Goal: Book appointment/travel/reservation

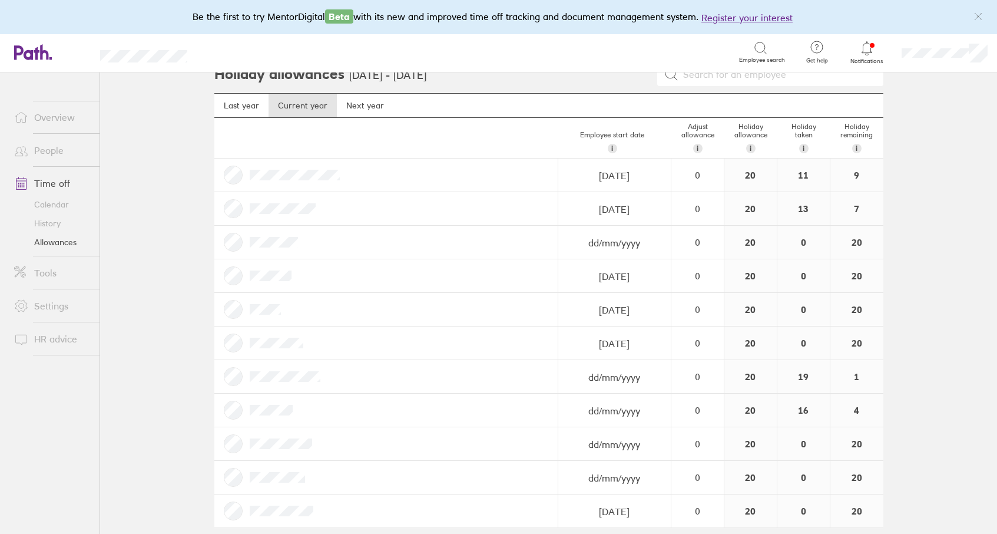
scroll to position [29, 0]
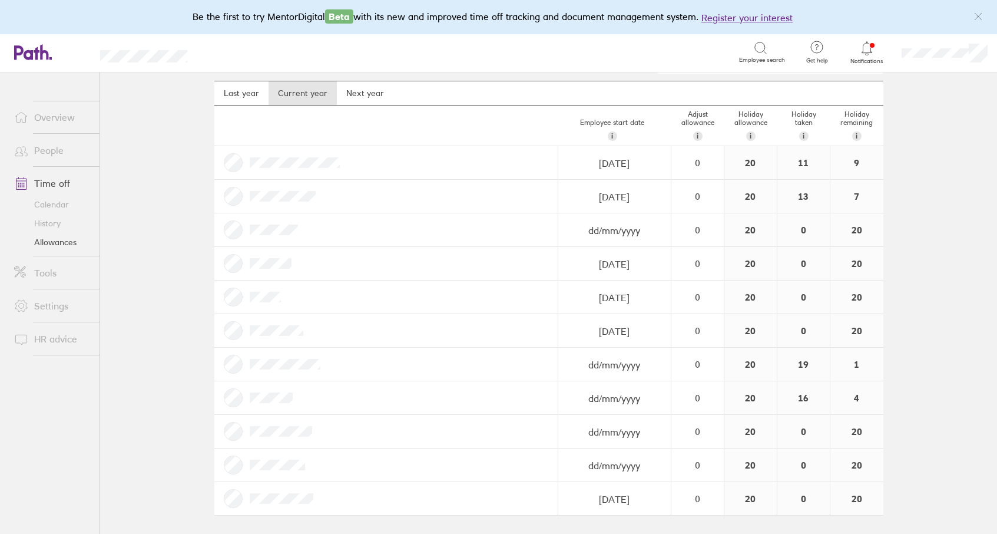
click at [59, 206] on link "Calendar" at bounding box center [52, 204] width 95 height 19
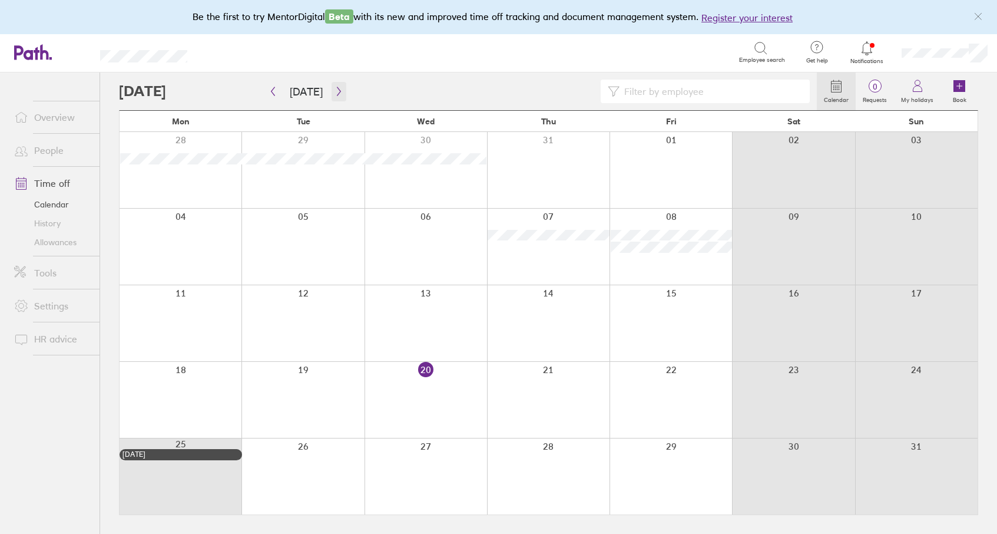
click at [336, 91] on icon "button" at bounding box center [338, 91] width 9 height 9
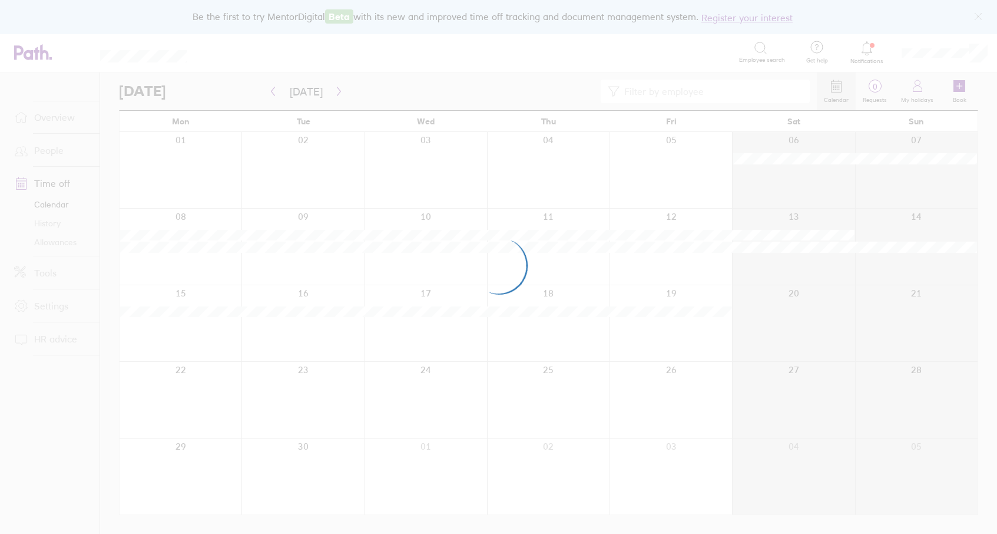
click at [336, 91] on div at bounding box center [498, 267] width 997 height 534
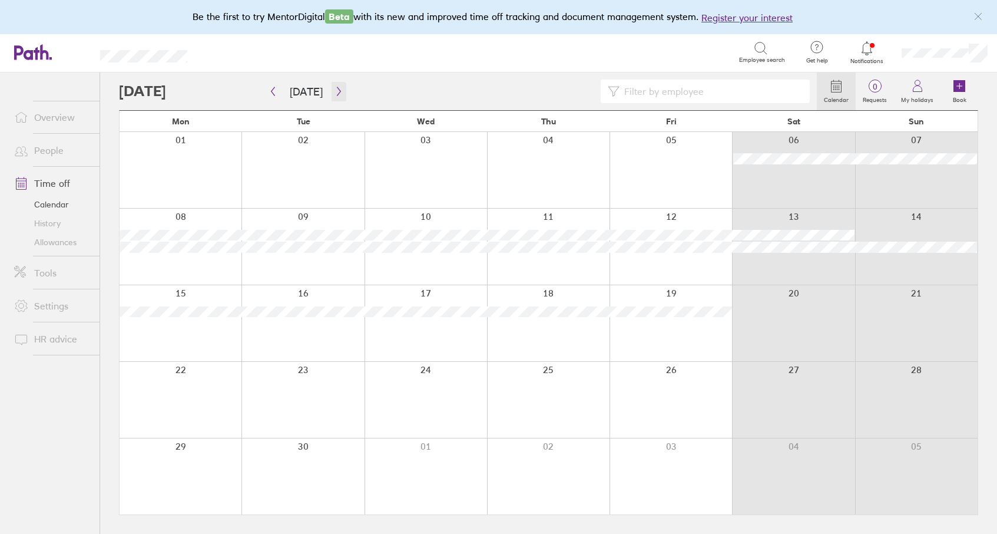
click at [336, 91] on icon "button" at bounding box center [338, 91] width 9 height 9
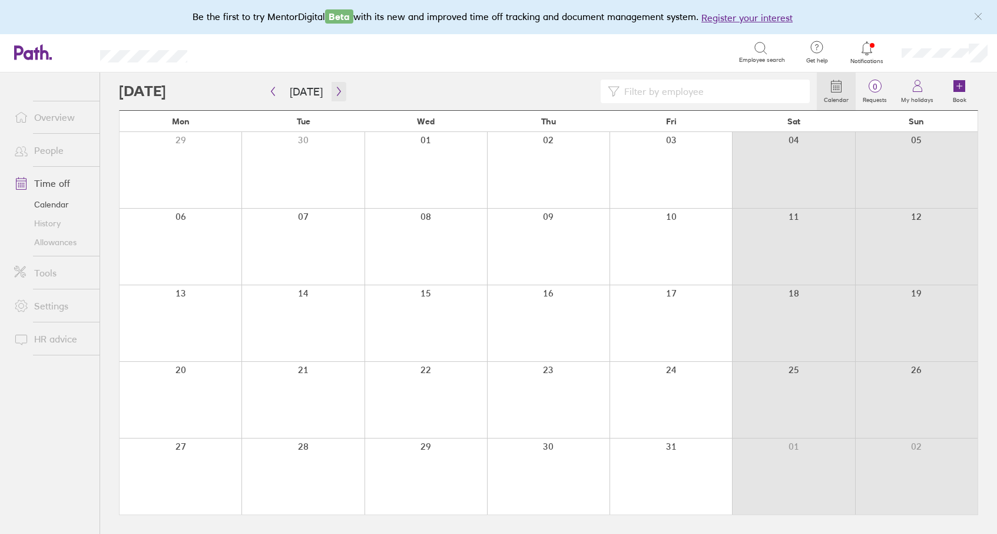
click at [336, 91] on icon "button" at bounding box center [338, 91] width 9 height 9
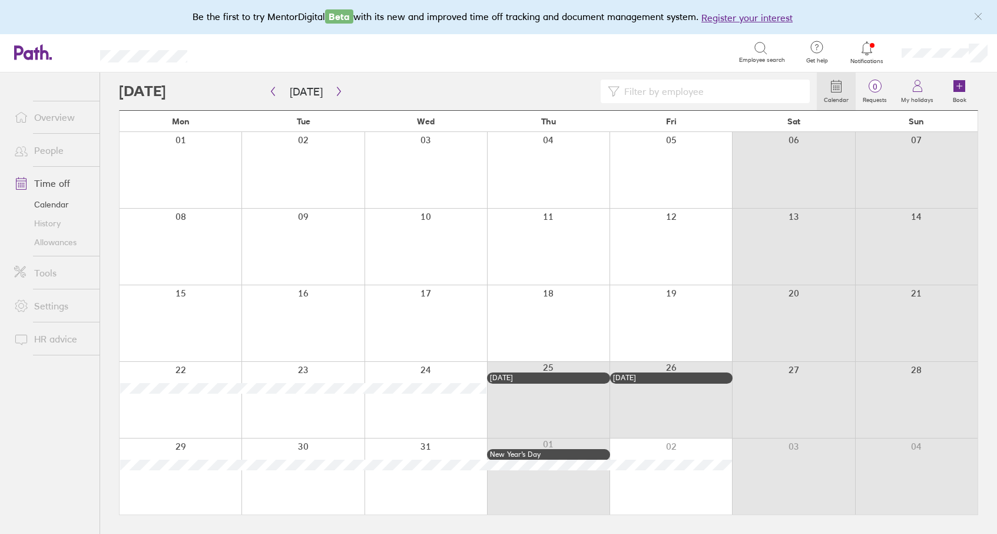
click at [191, 491] on div at bounding box center [181, 476] width 122 height 76
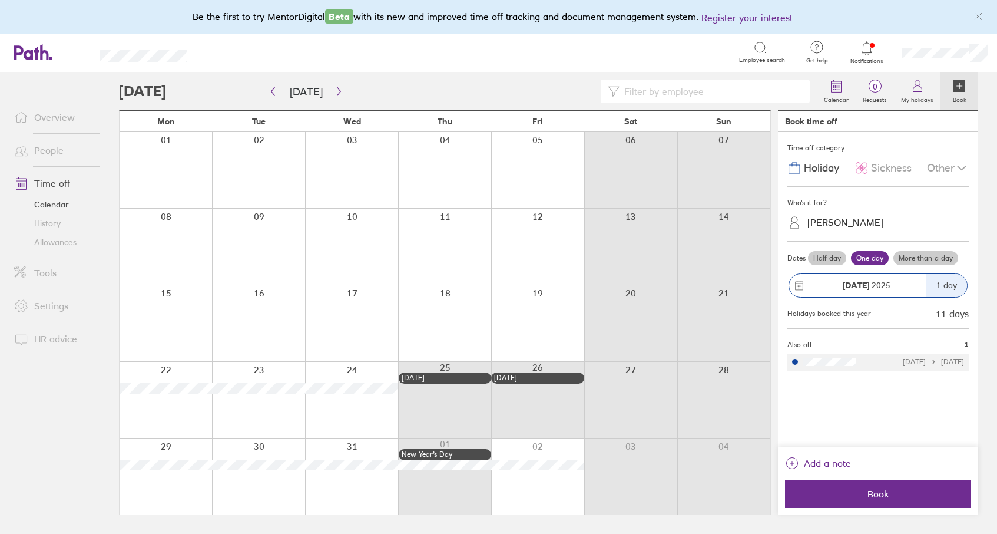
click at [943, 284] on div "1 day" at bounding box center [946, 285] width 41 height 23
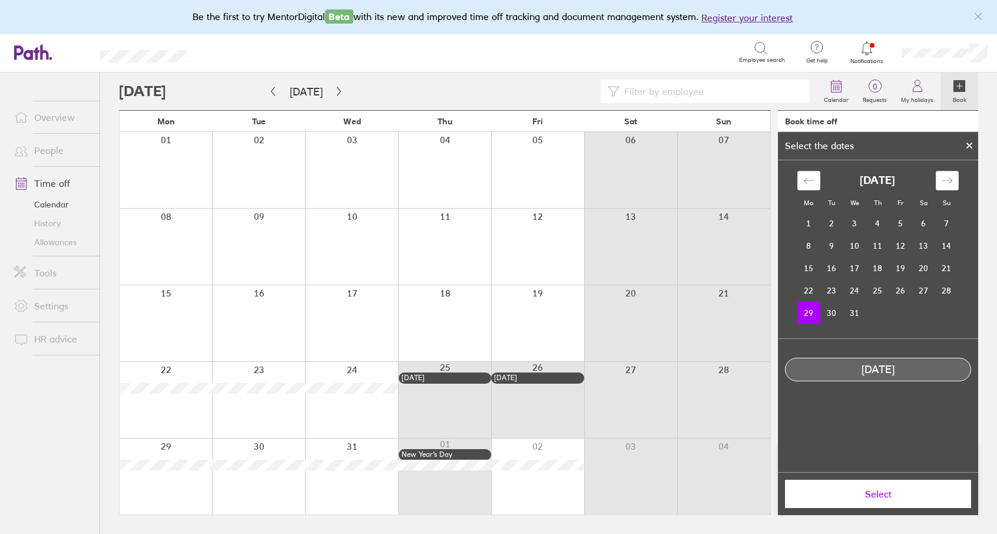
click at [973, 141] on div at bounding box center [969, 145] width 18 height 20
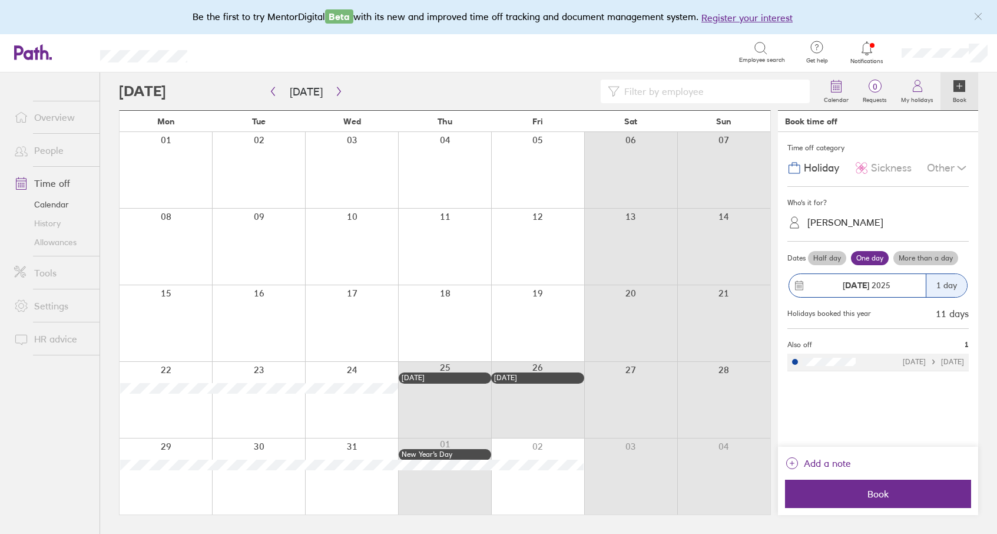
click at [924, 259] on label "More than a day" at bounding box center [925, 258] width 65 height 14
click at [0, 0] on input "More than a day" at bounding box center [0, 0] width 0 height 0
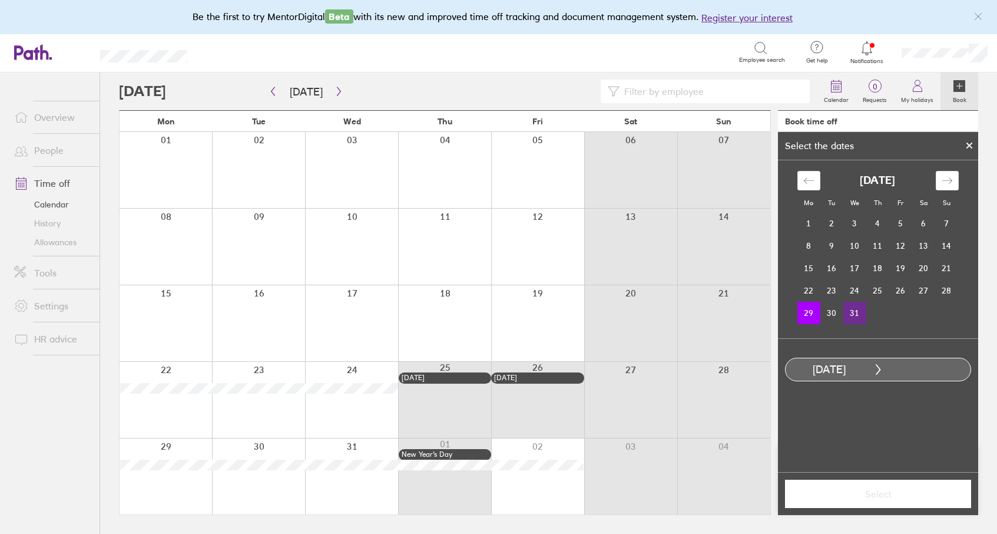
click at [849, 312] on td "31" at bounding box center [854, 313] width 23 height 22
click at [877, 493] on span "Select" at bounding box center [878, 493] width 170 height 11
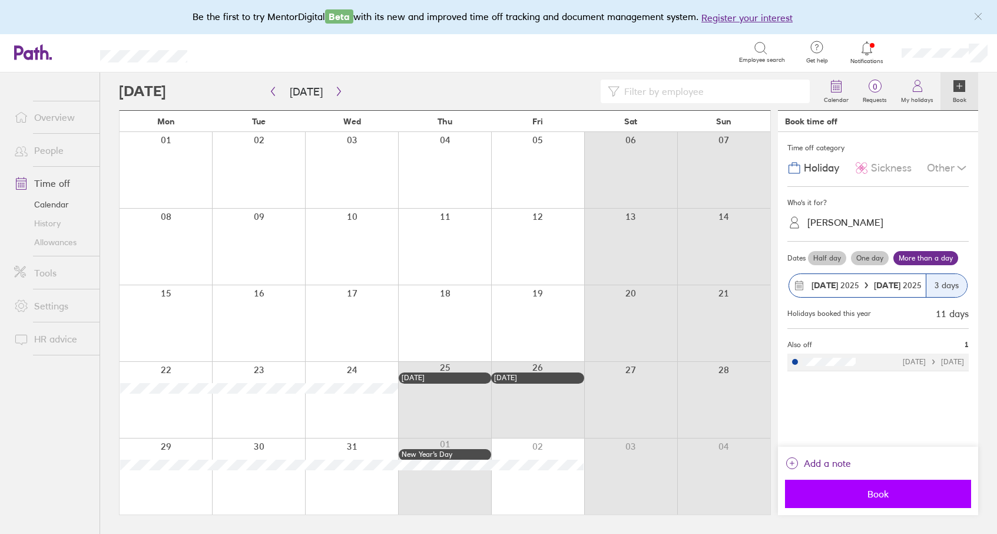
click at [860, 488] on span "Book" at bounding box center [878, 493] width 170 height 11
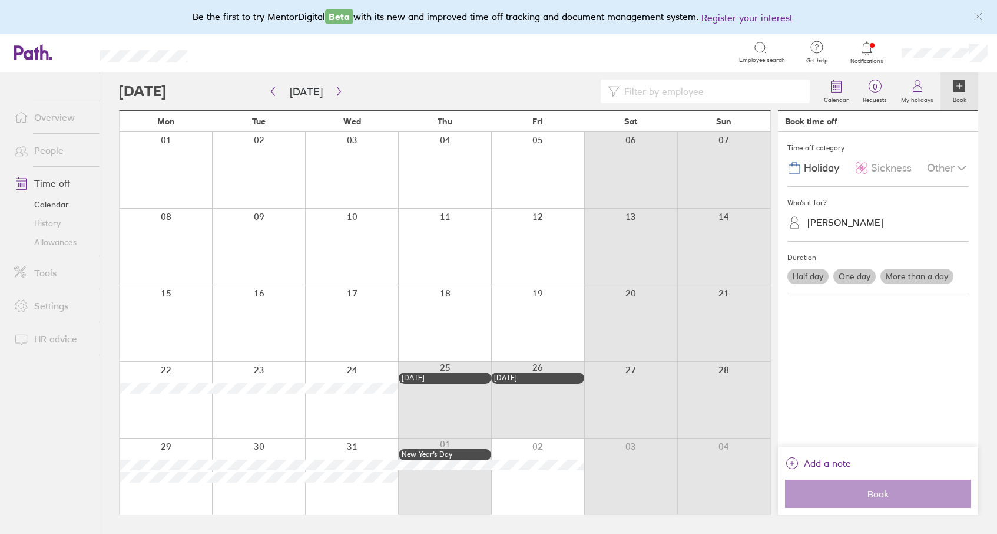
click at [816, 211] on div "[PERSON_NAME]" at bounding box center [884, 222] width 167 height 22
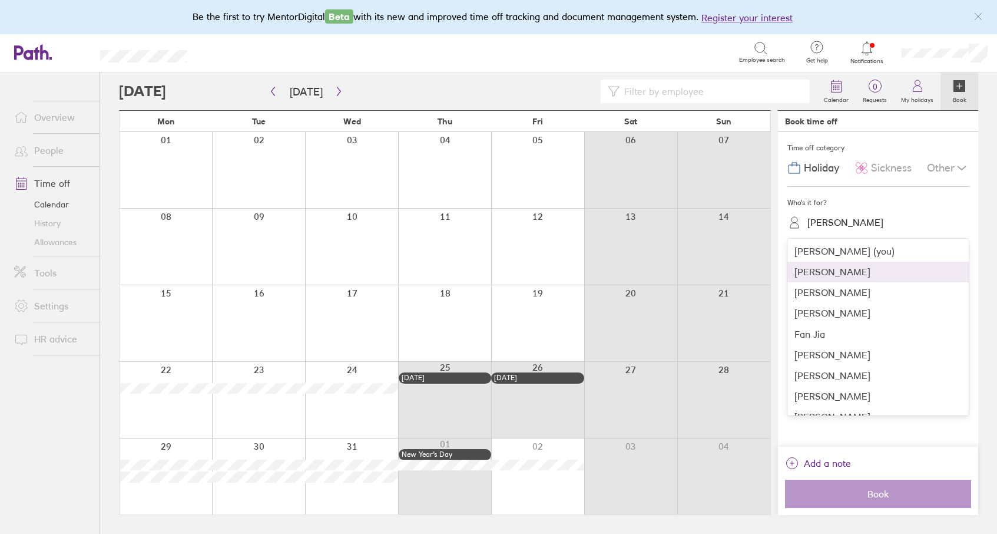
click at [821, 271] on div "[PERSON_NAME]" at bounding box center [877, 271] width 181 height 21
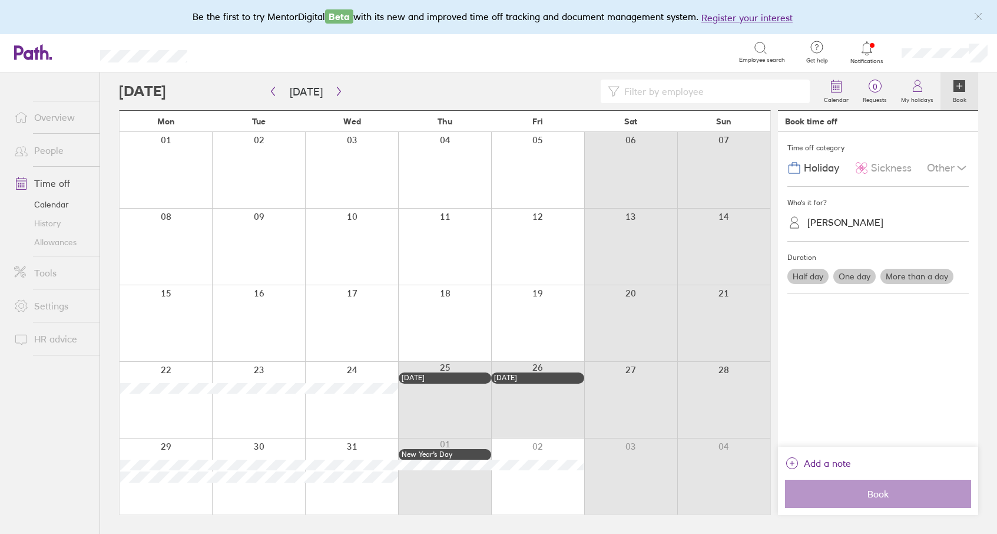
click at [163, 495] on div at bounding box center [166, 476] width 92 height 76
click at [895, 273] on label "More than a day" at bounding box center [916, 276] width 73 height 15
click at [0, 0] on input "More than a day" at bounding box center [0, 0] width 0 height 0
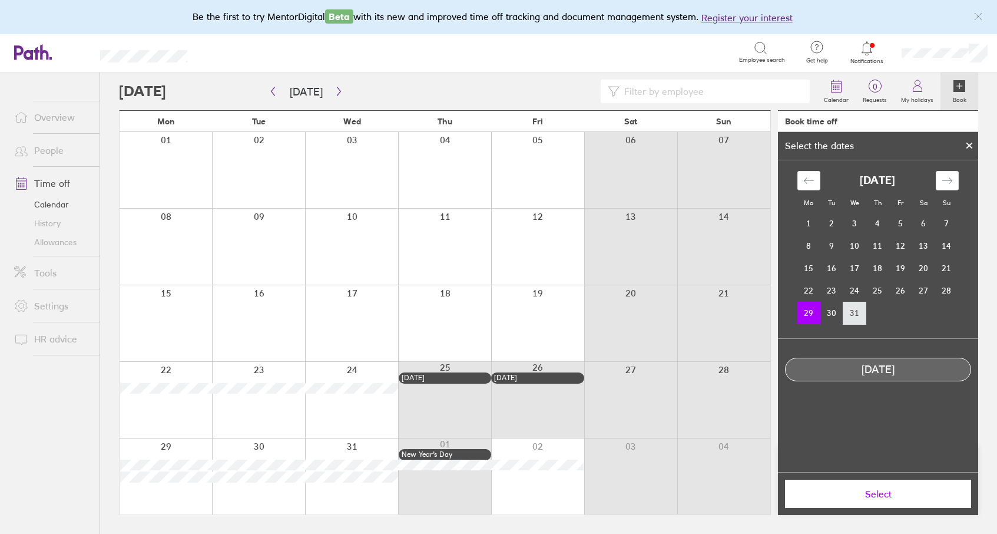
click at [852, 318] on td "31" at bounding box center [854, 313] width 23 height 22
click at [809, 319] on td "29" at bounding box center [808, 313] width 23 height 22
click at [861, 309] on td "31" at bounding box center [854, 313] width 23 height 22
click at [894, 498] on span "Select" at bounding box center [878, 493] width 170 height 11
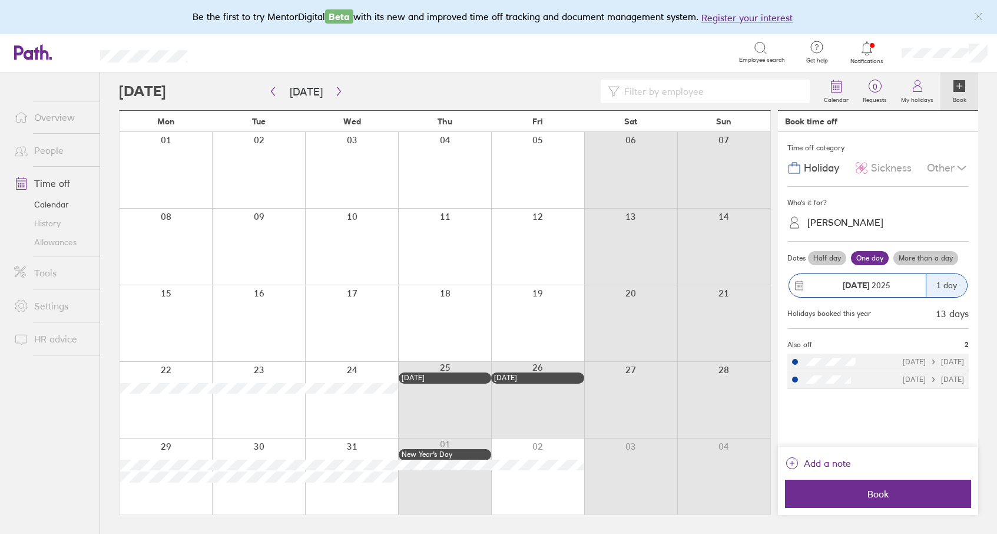
click at [926, 257] on label "More than a day" at bounding box center [925, 258] width 65 height 14
click at [0, 0] on input "More than a day" at bounding box center [0, 0] width 0 height 0
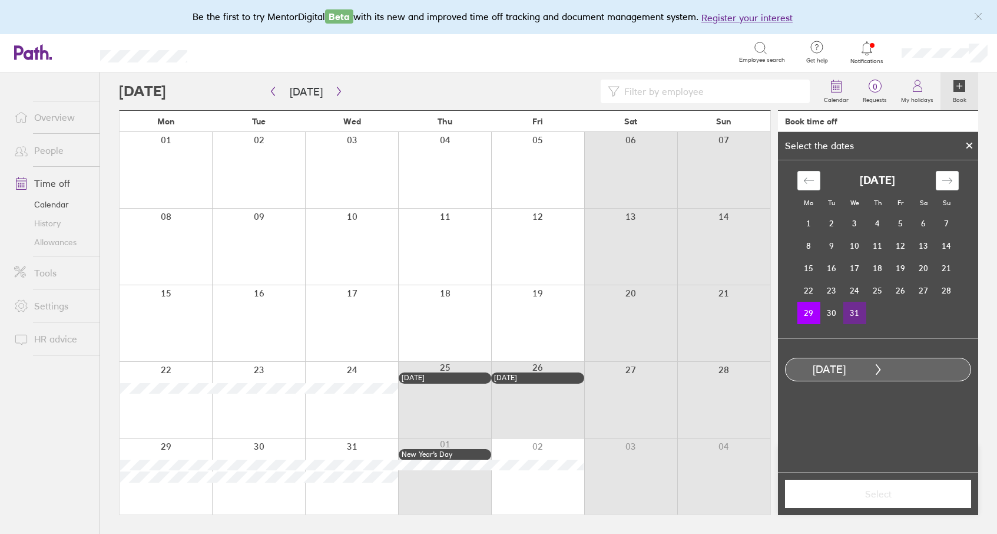
click at [853, 309] on td "31" at bounding box center [854, 313] width 23 height 22
click at [883, 496] on span "Select" at bounding box center [878, 493] width 170 height 11
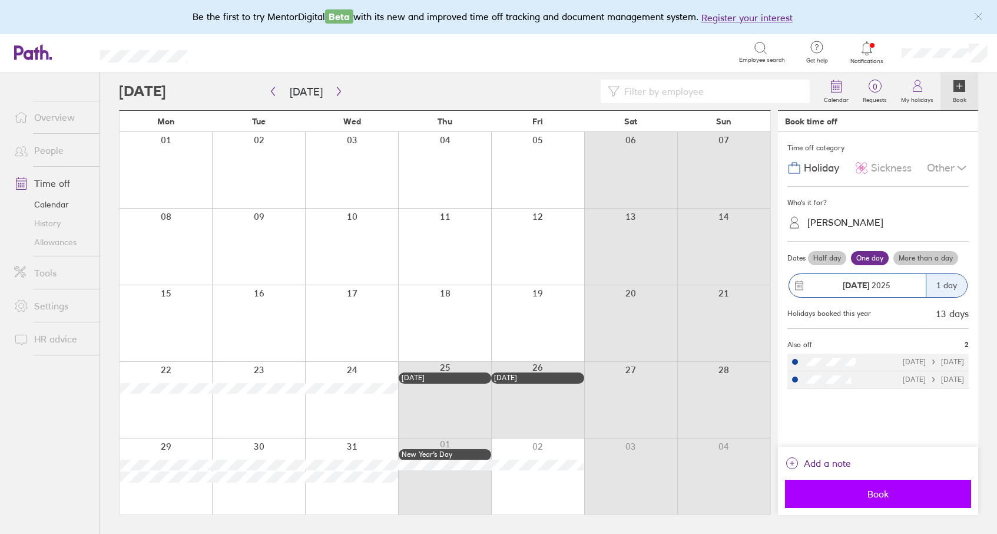
click at [861, 495] on span "Book" at bounding box center [878, 493] width 170 height 11
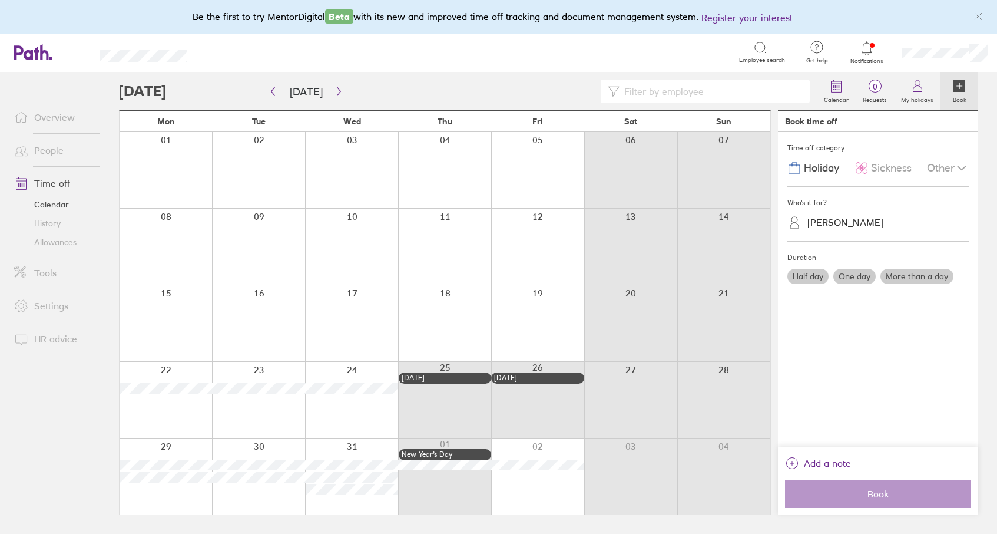
click at [916, 279] on label "More than a day" at bounding box center [916, 276] width 73 height 15
click at [0, 0] on input "More than a day" at bounding box center [0, 0] width 0 height 0
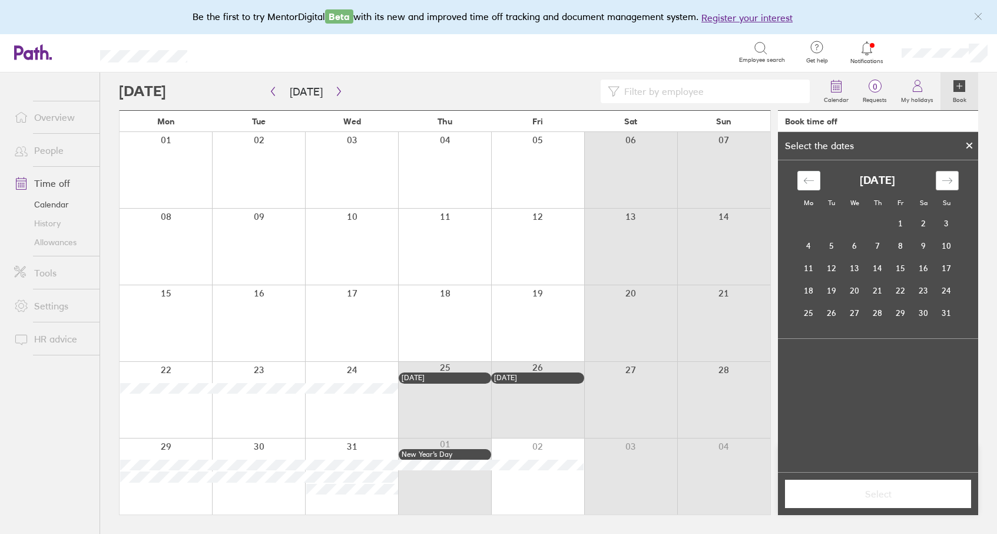
click at [949, 180] on icon "Move forward to switch to the next month." at bounding box center [947, 180] width 11 height 11
click at [950, 175] on icon "Move forward to switch to the next month." at bounding box center [947, 180] width 11 height 11
click at [811, 313] on td "29" at bounding box center [808, 313] width 23 height 22
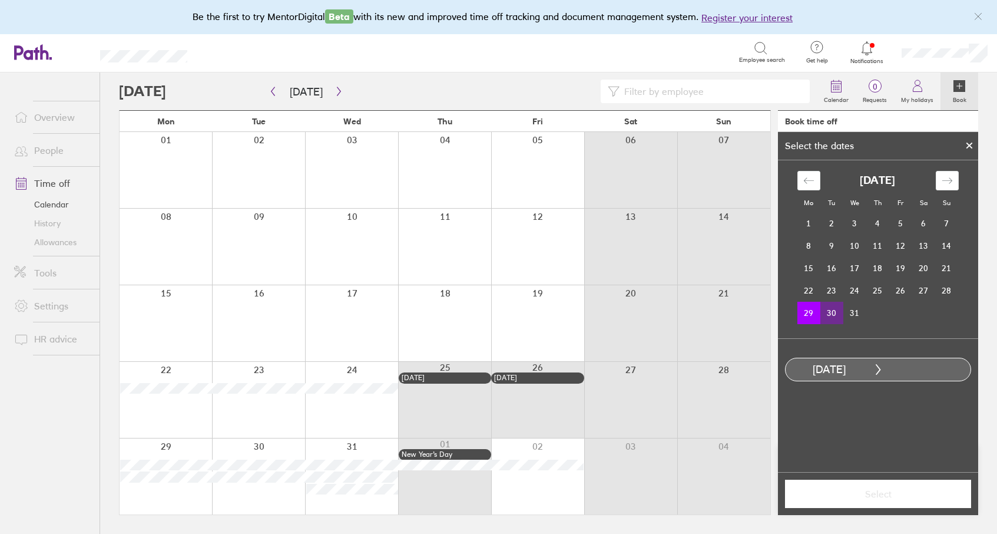
click at [829, 313] on td "30" at bounding box center [831, 313] width 23 height 22
click at [889, 496] on span "Select" at bounding box center [878, 493] width 170 height 11
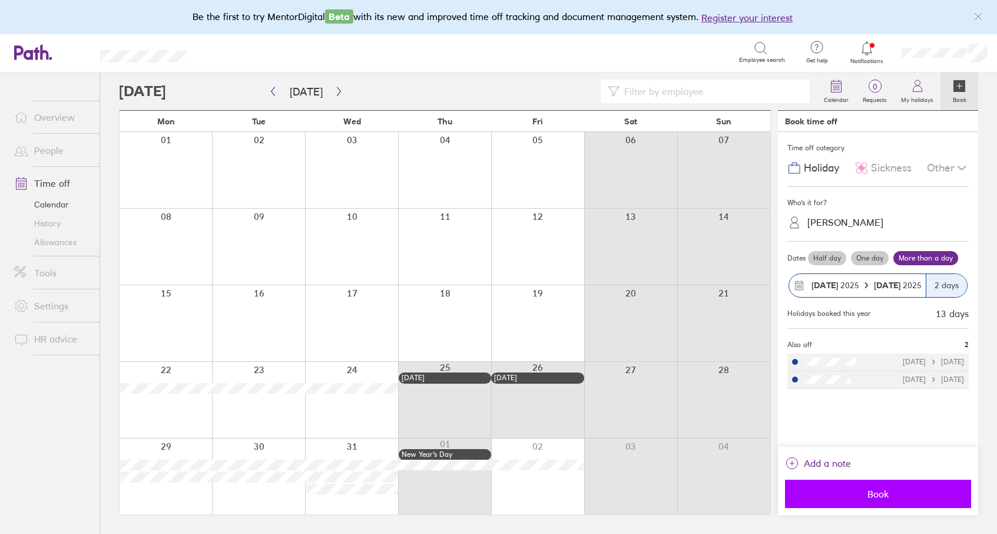
click at [865, 486] on button "Book" at bounding box center [878, 493] width 186 height 28
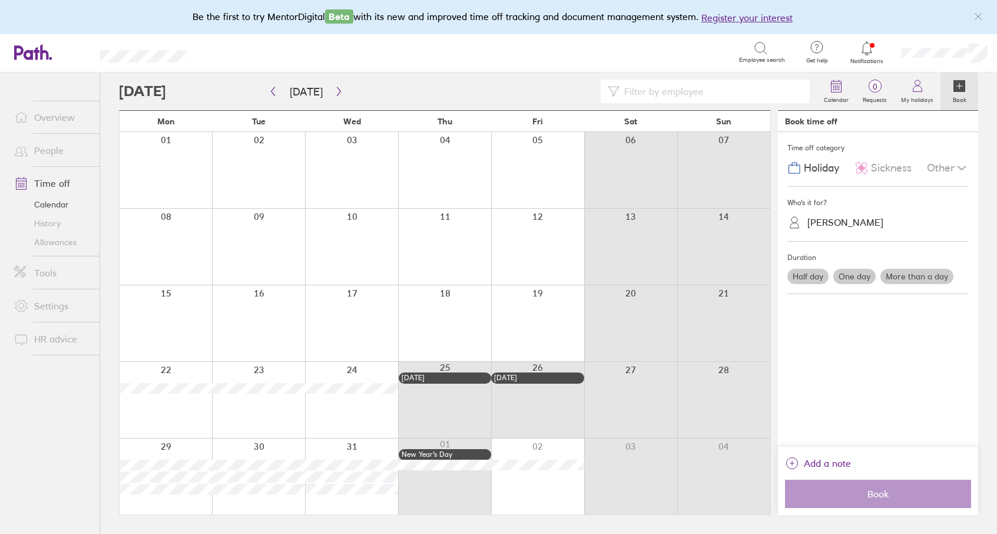
click at [836, 222] on div "[PERSON_NAME]" at bounding box center [845, 222] width 76 height 11
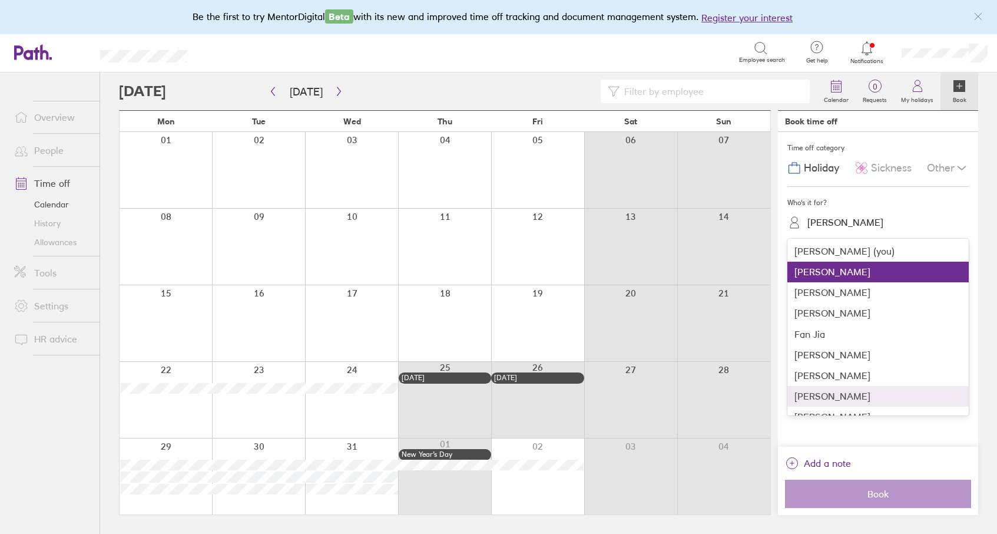
click at [824, 392] on div "[PERSON_NAME]" at bounding box center [877, 396] width 181 height 21
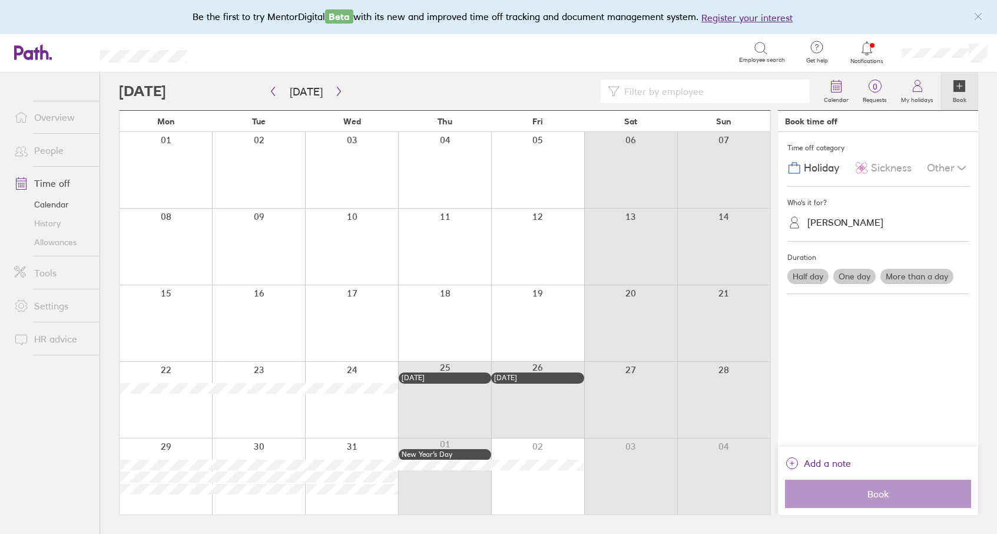
click at [900, 276] on label "More than a day" at bounding box center [916, 276] width 73 height 15
click at [0, 0] on input "More than a day" at bounding box center [0, 0] width 0 height 0
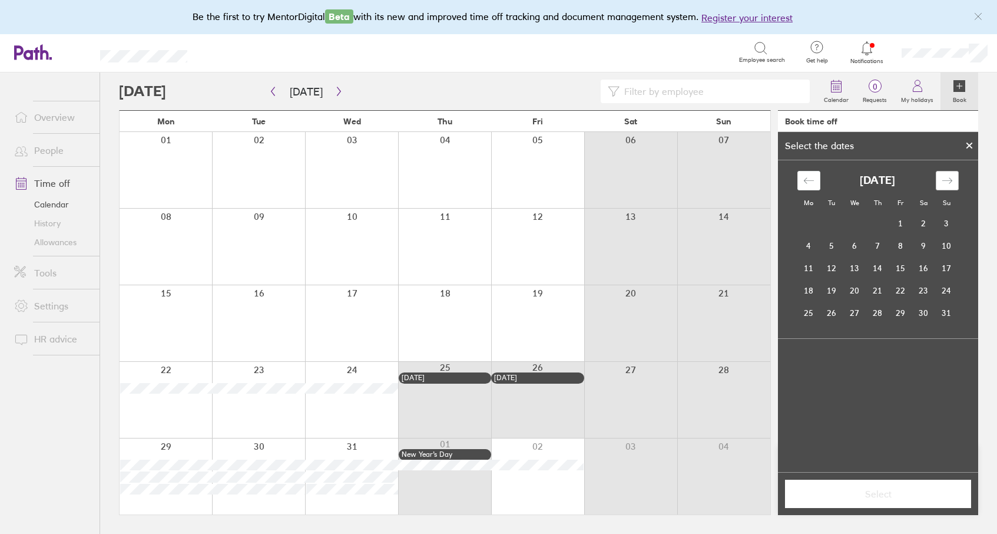
click at [942, 183] on icon "Move forward to switch to the next month." at bounding box center [947, 180] width 11 height 11
click at [810, 316] on td "29" at bounding box center [808, 313] width 23 height 22
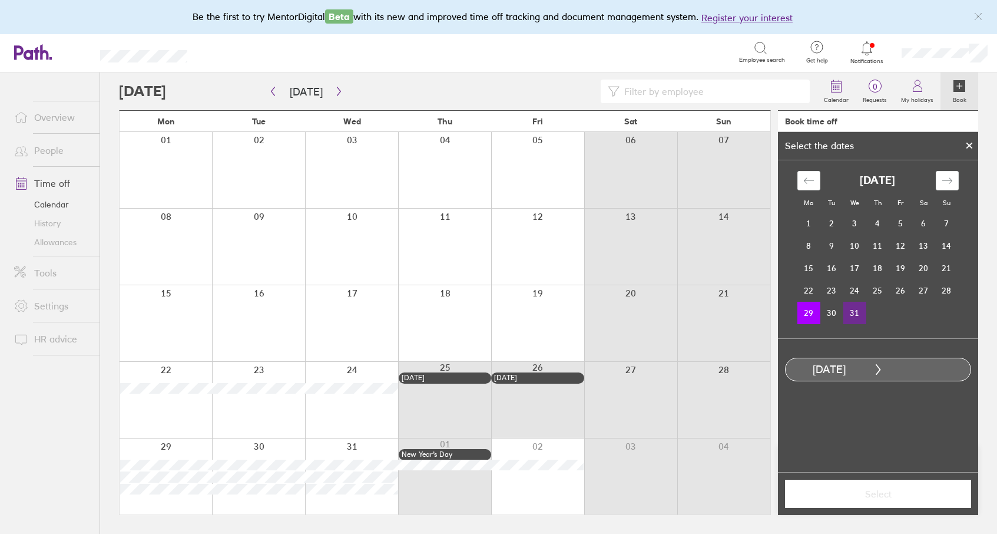
click at [851, 314] on td "31" at bounding box center [854, 313] width 23 height 22
click at [881, 485] on button "Select" at bounding box center [878, 493] width 186 height 28
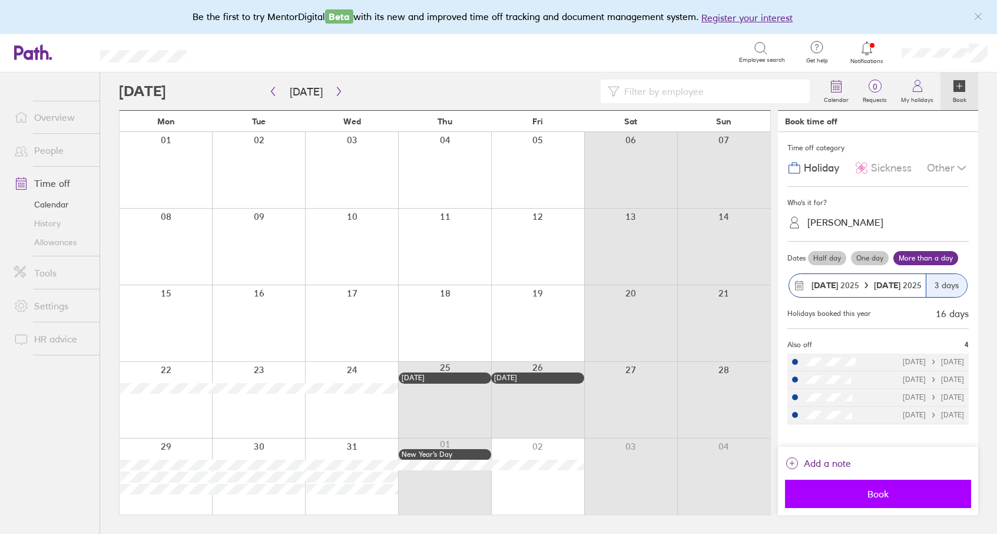
click at [881, 496] on span "Book" at bounding box center [878, 493] width 170 height 11
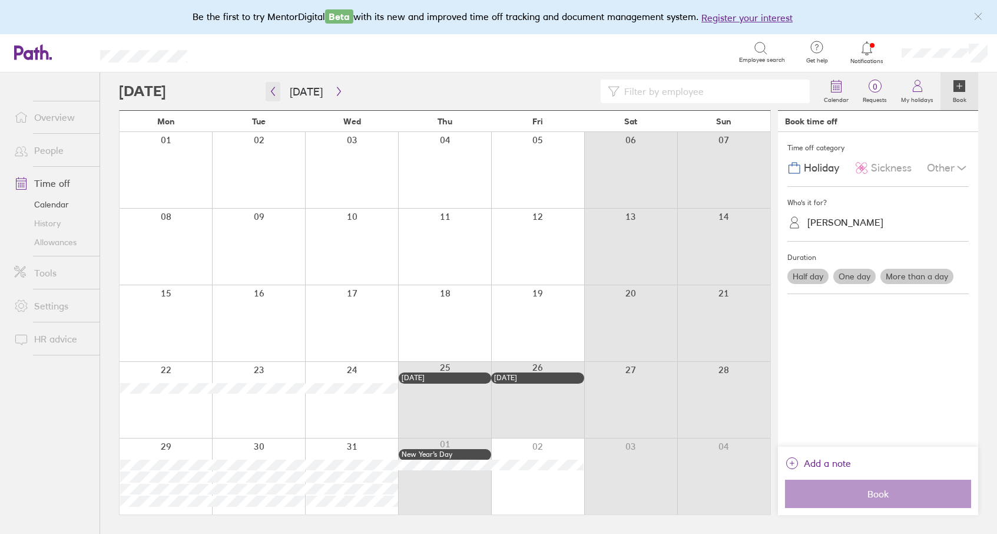
click at [276, 92] on icon "button" at bounding box center [273, 91] width 9 height 9
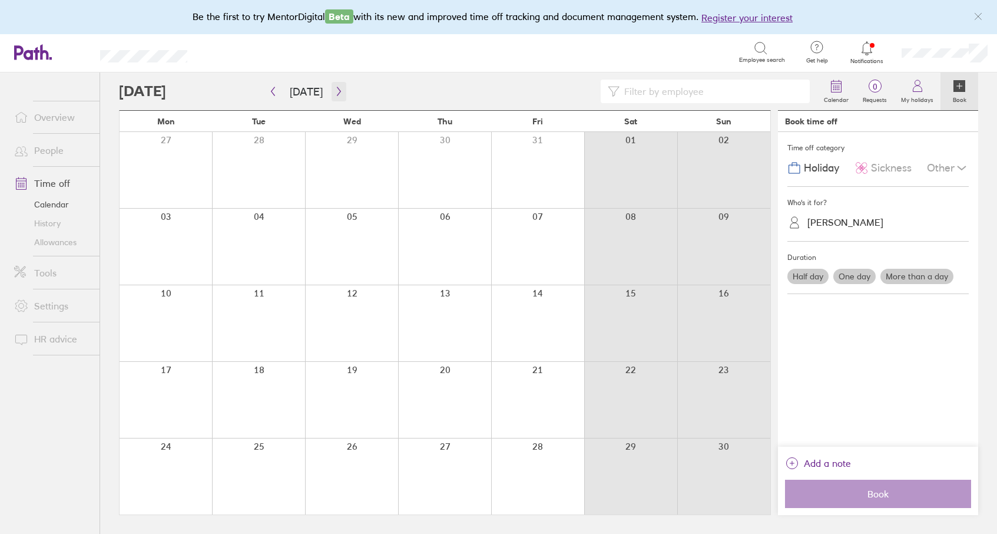
click at [332, 84] on button "button" at bounding box center [339, 91] width 15 height 19
